Goal: Navigation & Orientation: Find specific page/section

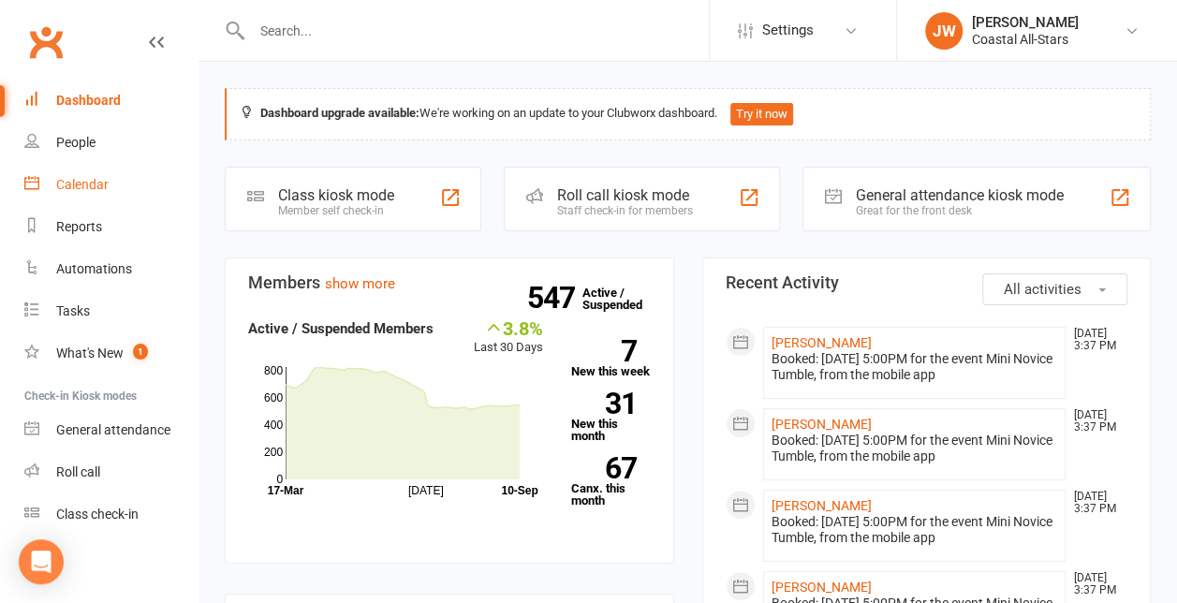
click at [107, 189] on div "Calendar" at bounding box center [82, 184] width 52 height 15
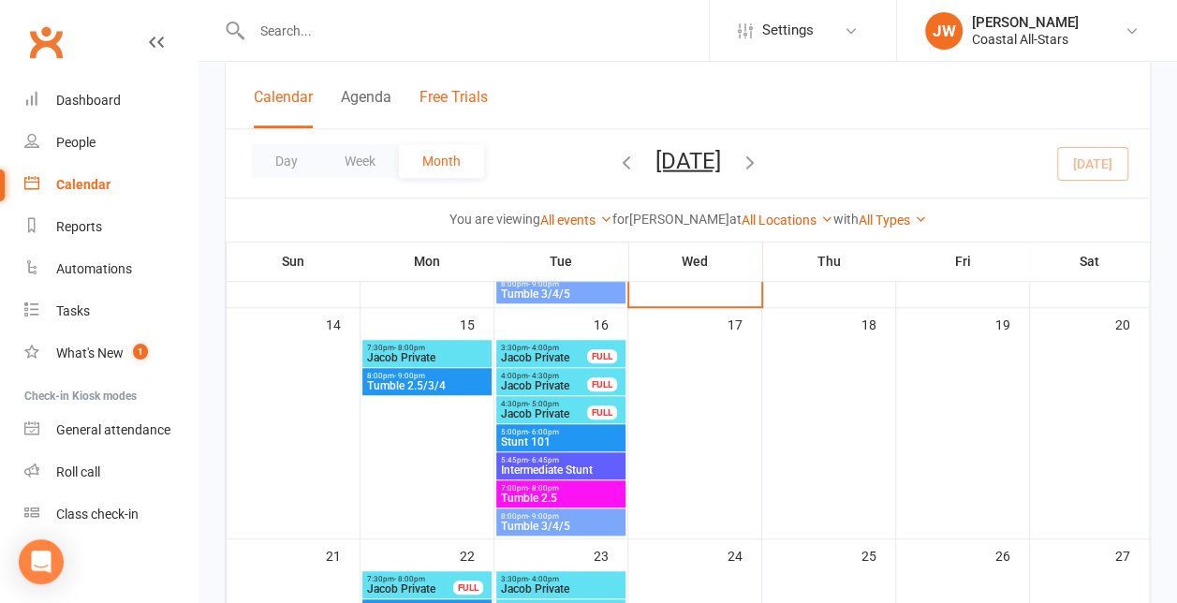
scroll to position [555, 0]
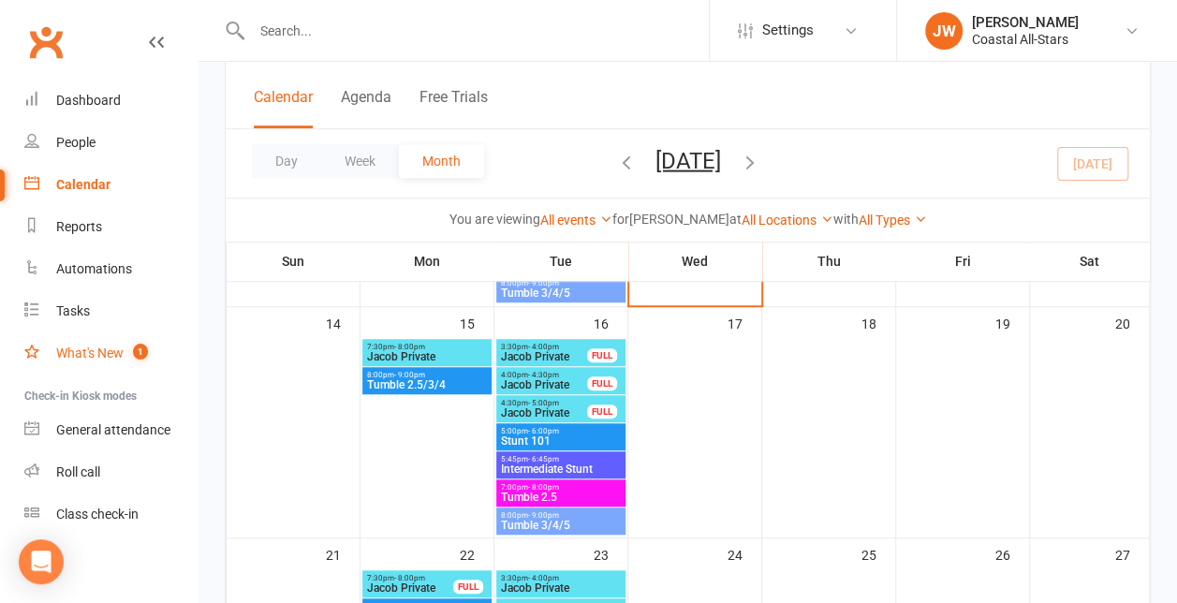
click at [117, 349] on div "What's New" at bounding box center [89, 352] width 67 height 15
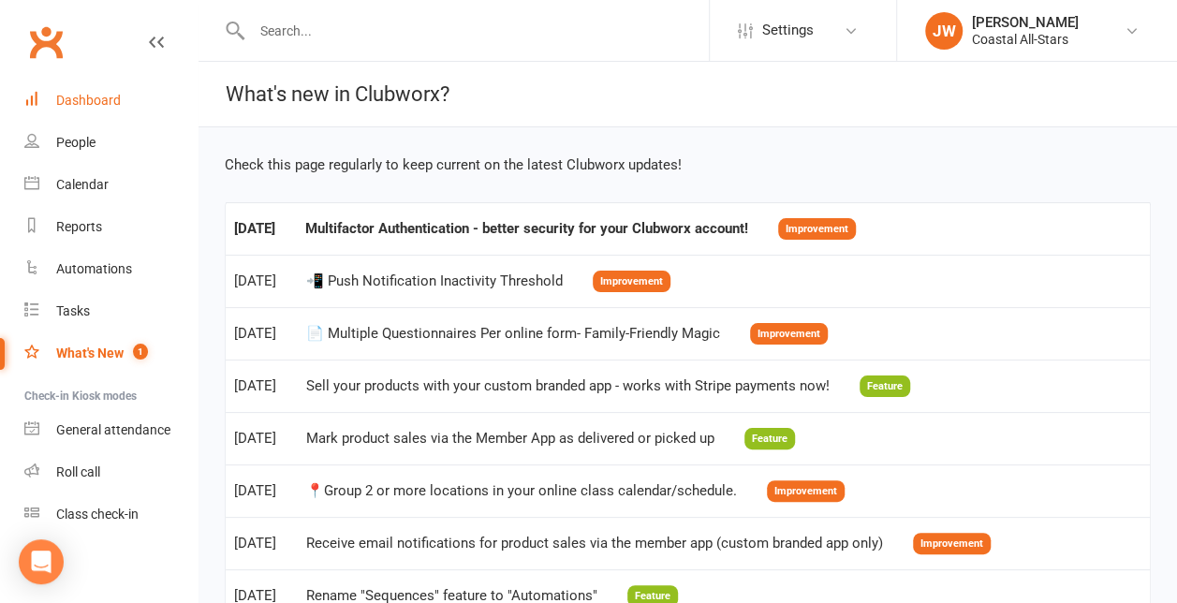
click at [138, 105] on link "Dashboard" at bounding box center [110, 101] width 173 height 42
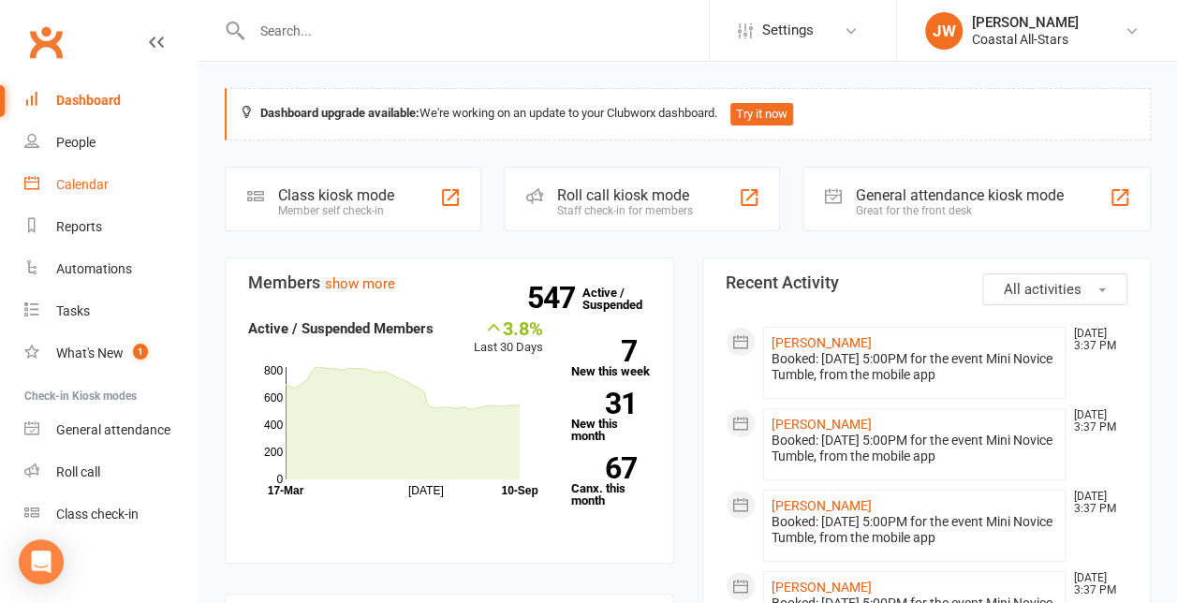
click at [107, 180] on div "Calendar" at bounding box center [82, 184] width 52 height 15
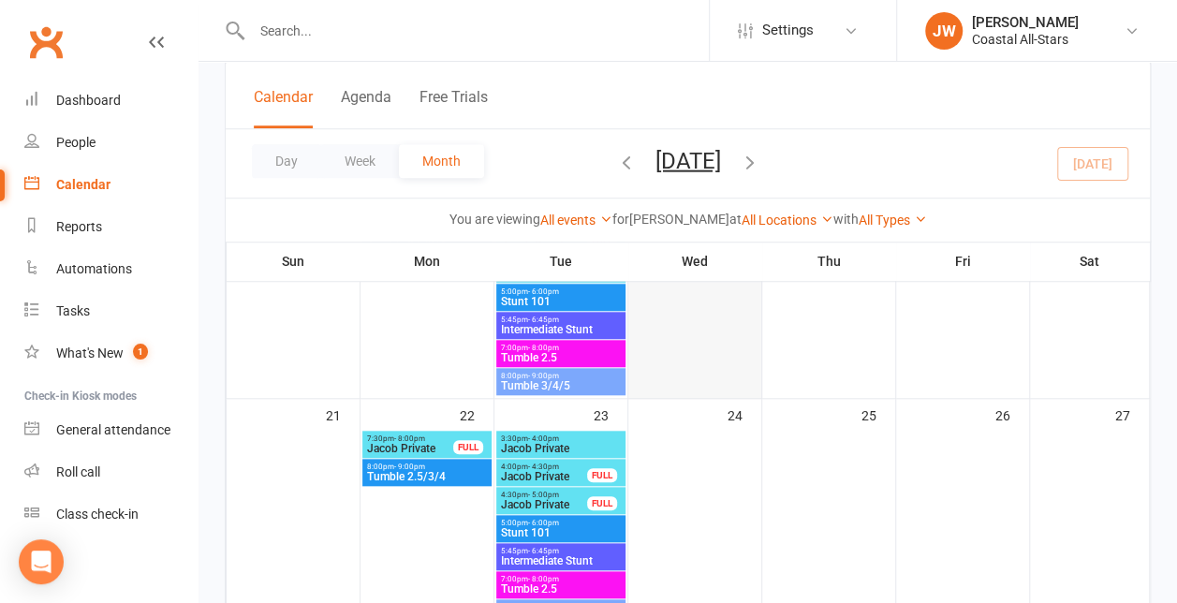
scroll to position [702, 0]
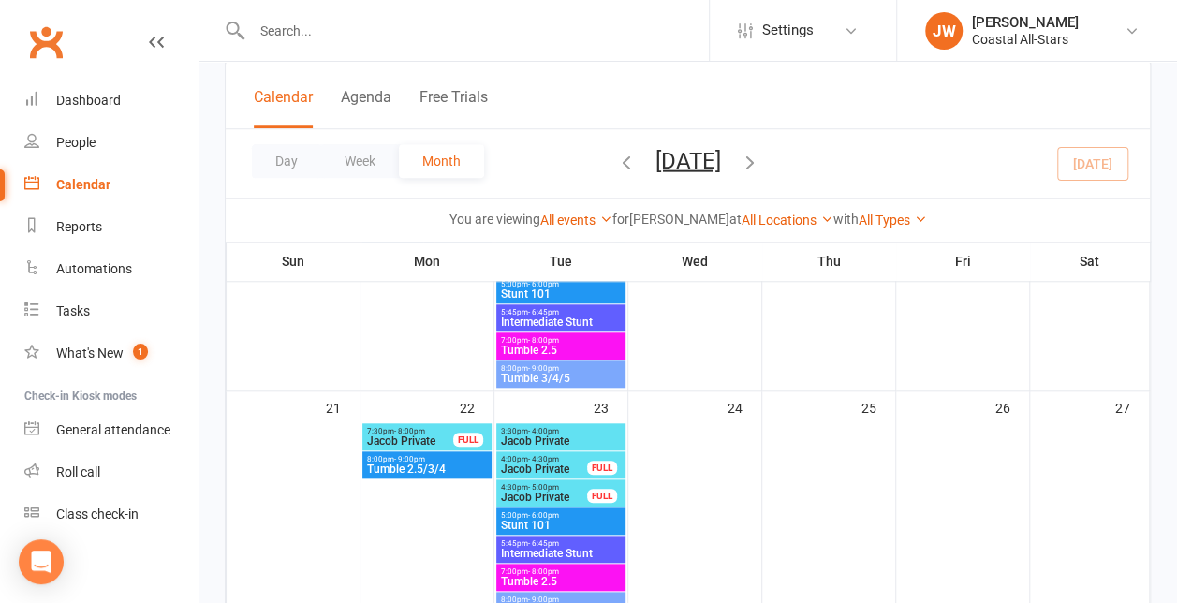
click at [449, 435] on span "Jacob Private" at bounding box center [410, 440] width 88 height 11
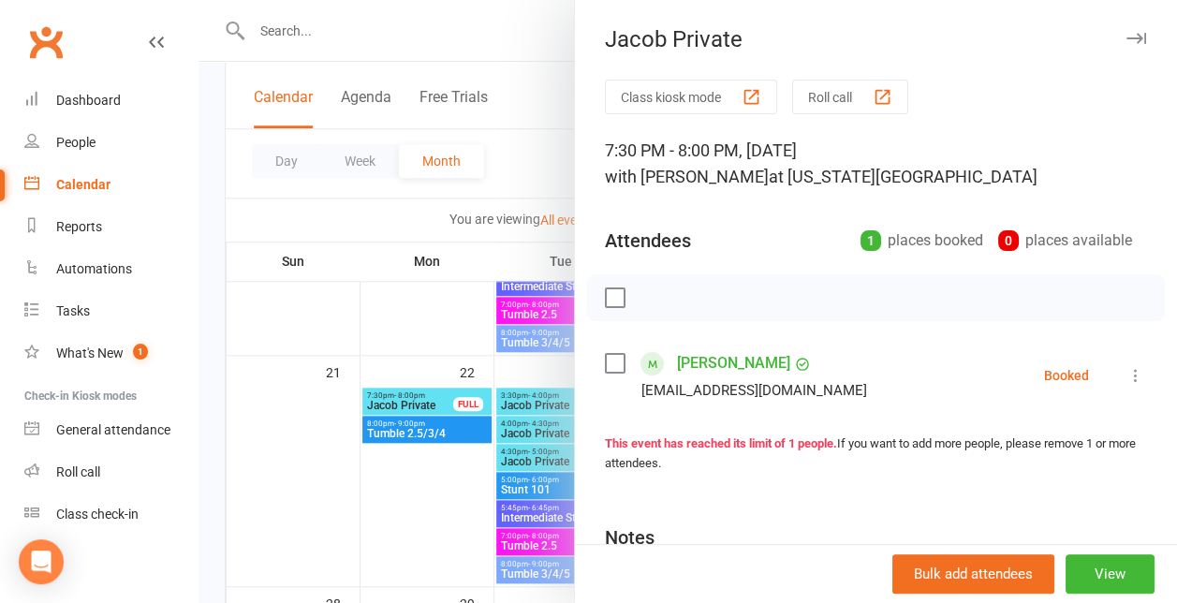
scroll to position [740, 0]
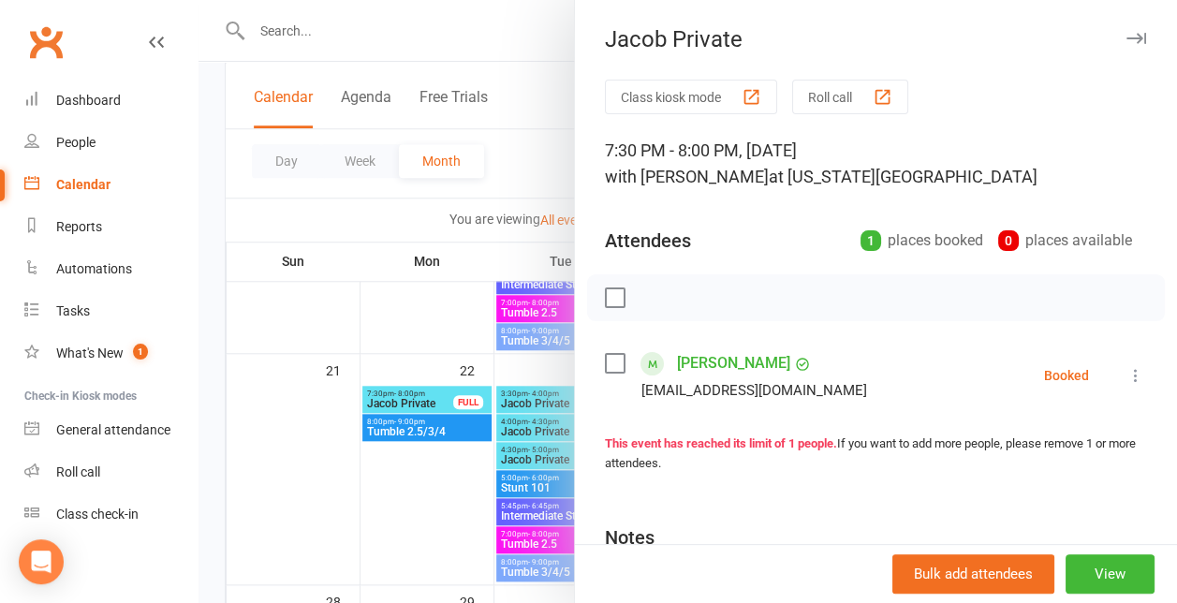
click at [505, 417] on div at bounding box center [687, 301] width 978 height 603
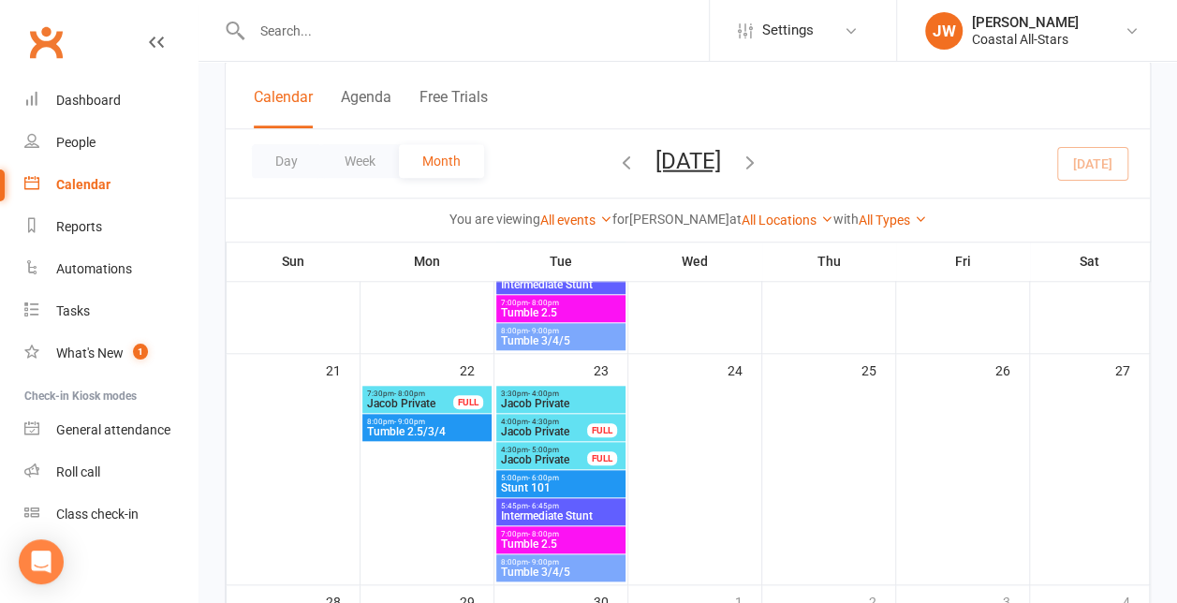
click at [519, 428] on span "Jacob Private" at bounding box center [544, 431] width 88 height 11
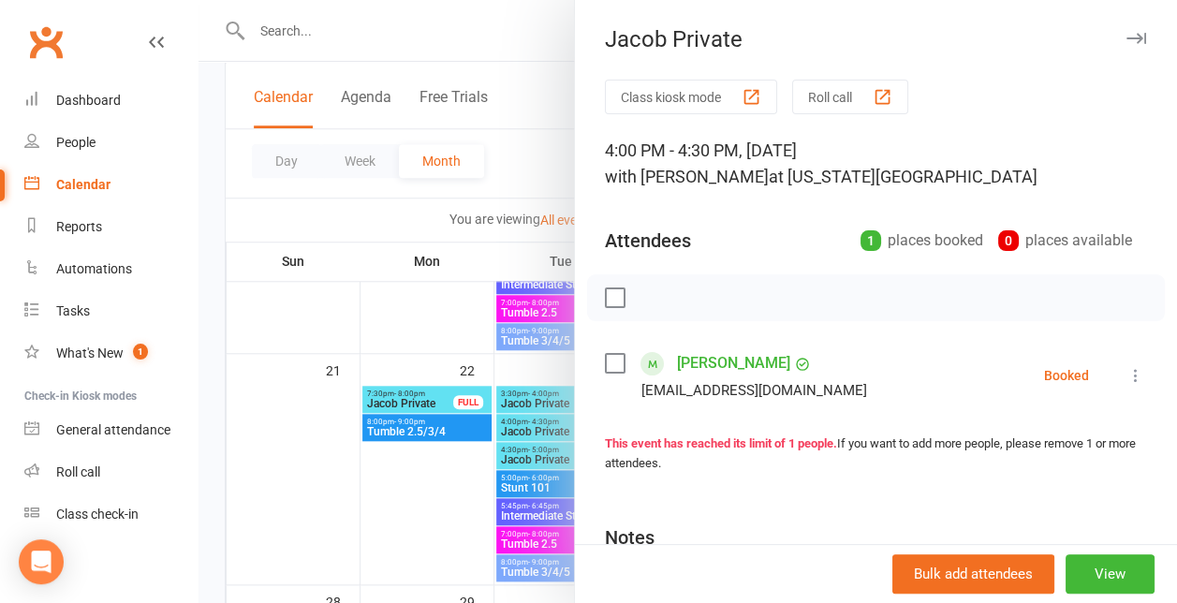
click at [519, 426] on div at bounding box center [687, 301] width 978 height 603
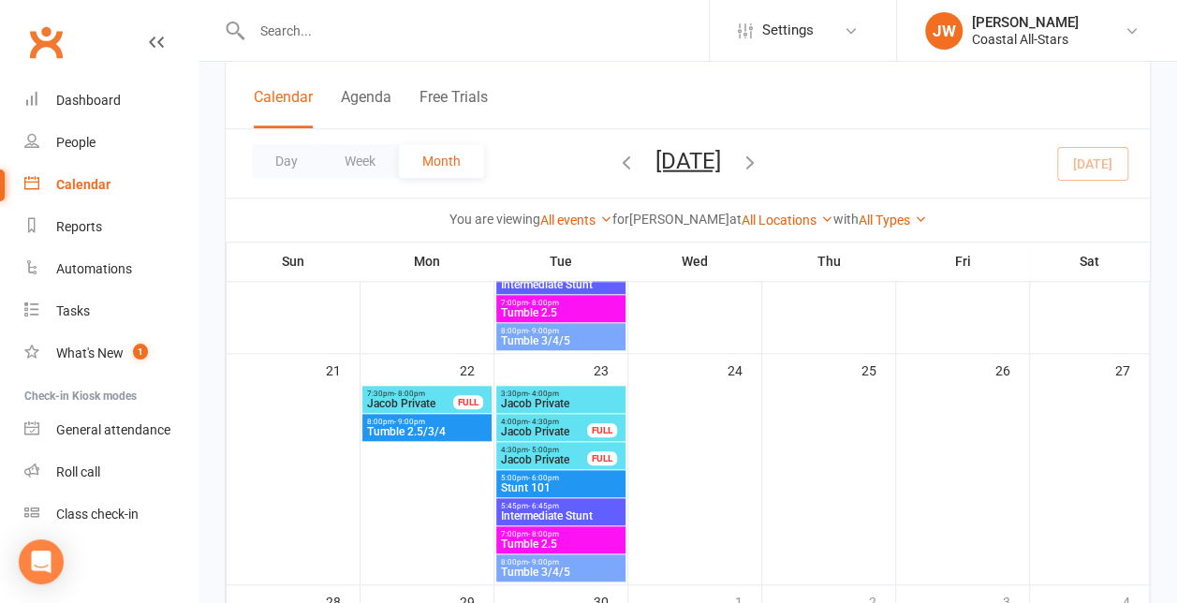
click at [539, 459] on span "Jacob Private" at bounding box center [544, 459] width 88 height 11
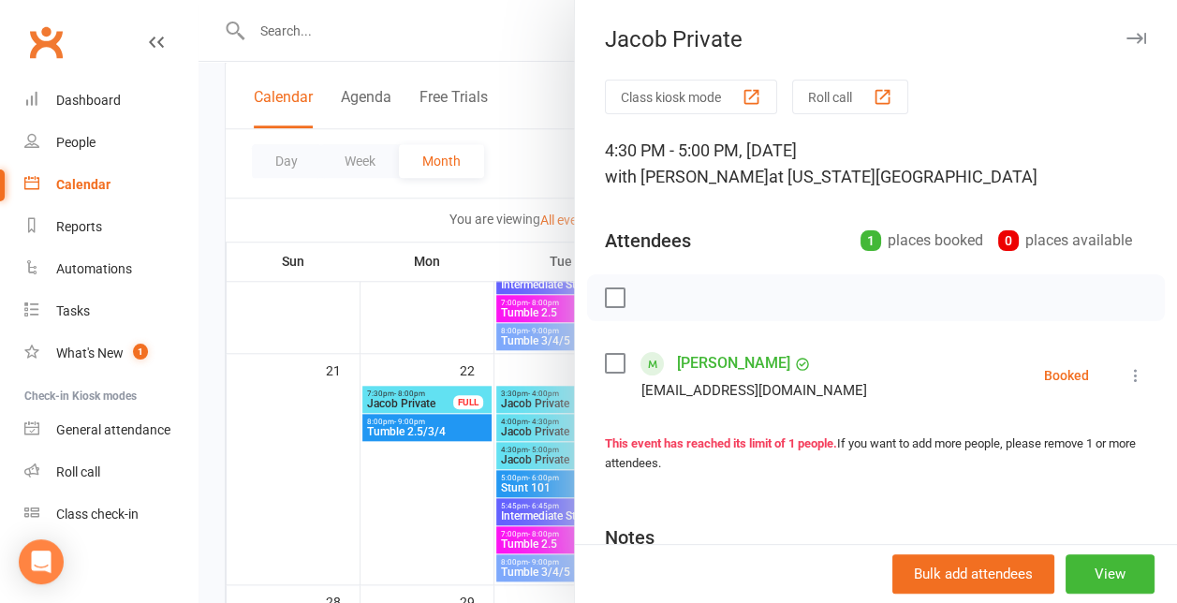
click at [539, 459] on div at bounding box center [687, 301] width 978 height 603
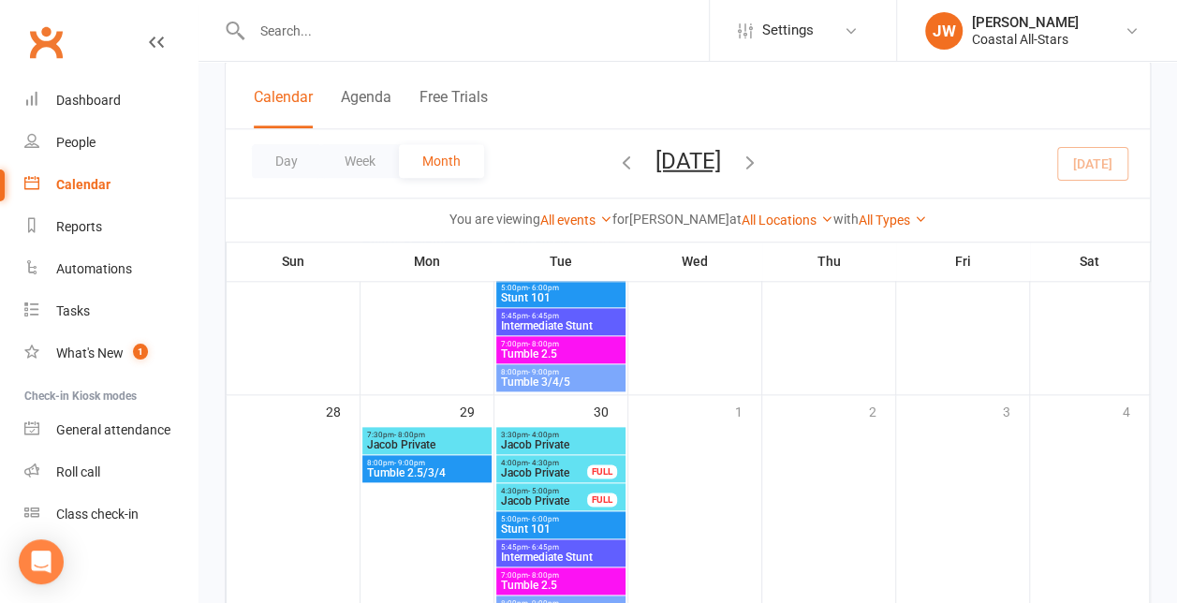
scroll to position [931, 0]
click at [539, 460] on span "- 4:30pm" at bounding box center [543, 462] width 31 height 8
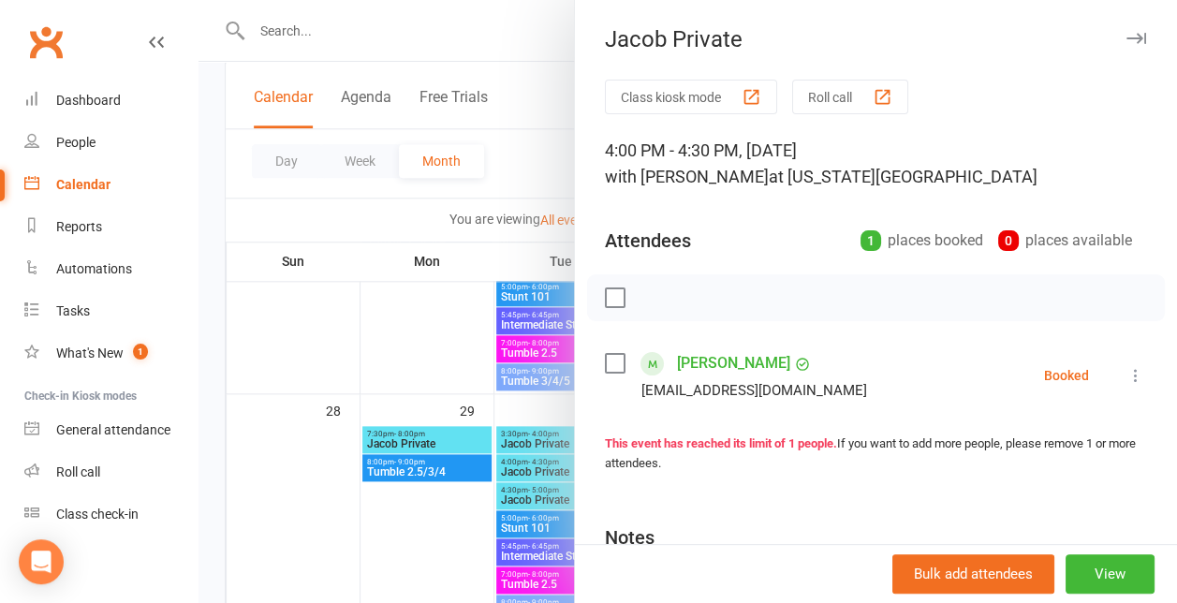
click at [539, 460] on div at bounding box center [687, 301] width 978 height 603
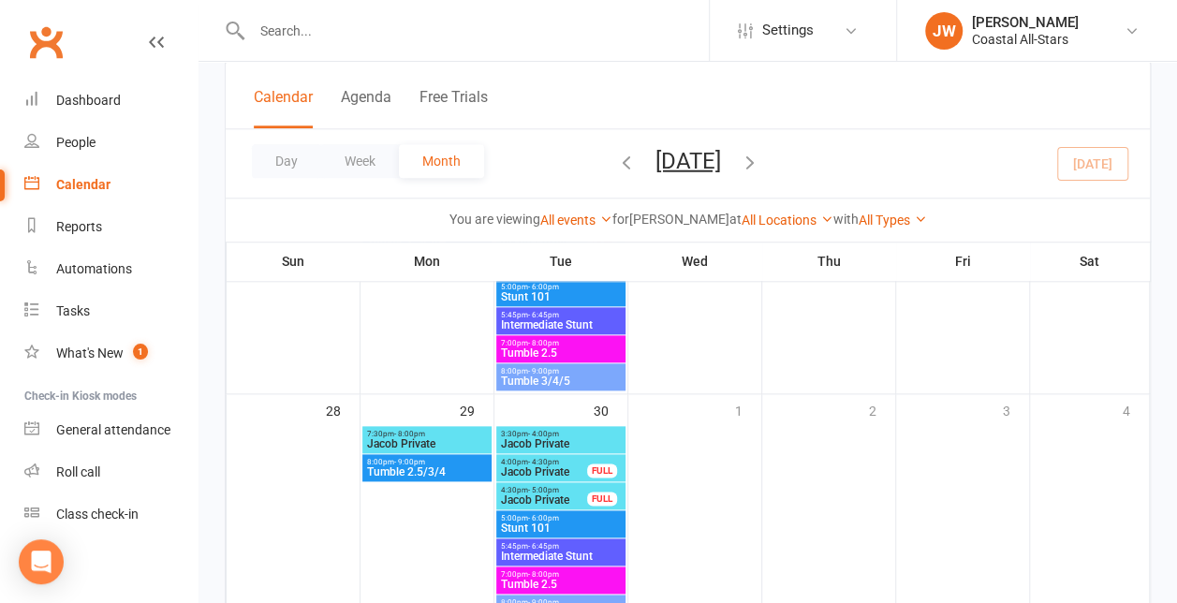
click at [532, 496] on span "Jacob Private" at bounding box center [544, 499] width 88 height 11
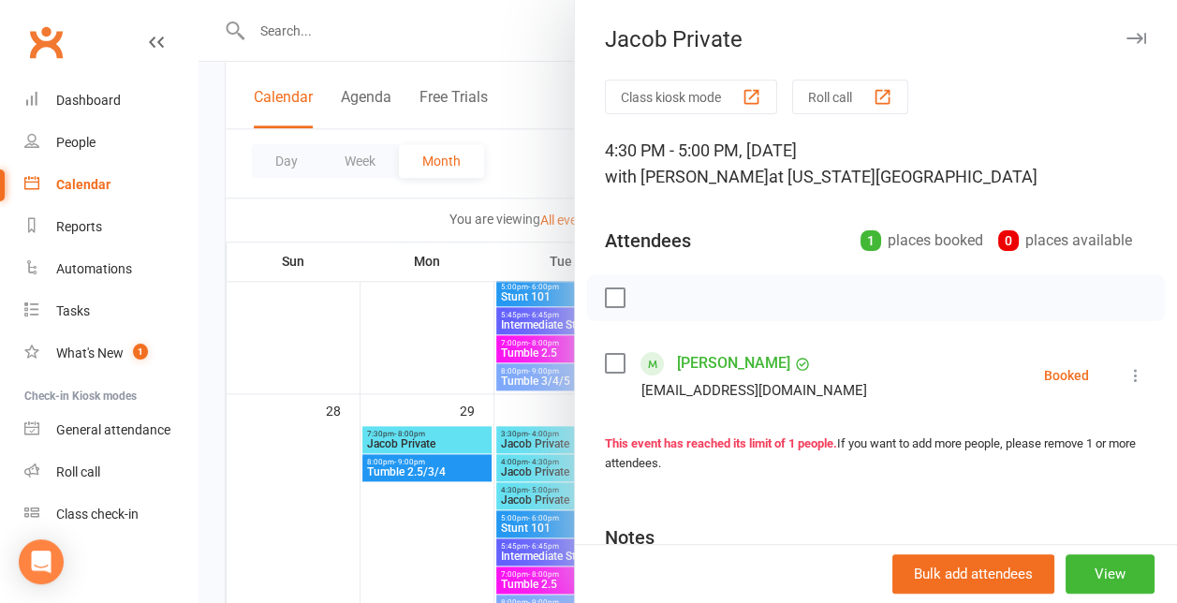
click at [532, 496] on div at bounding box center [687, 301] width 978 height 603
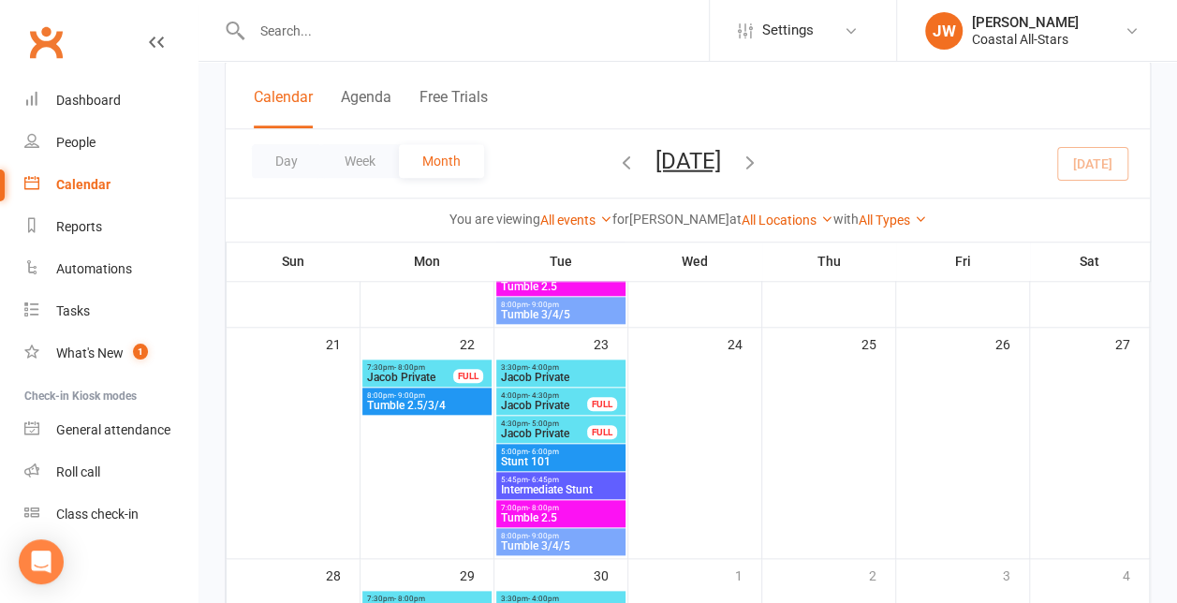
scroll to position [761, 0]
